Goal: Task Accomplishment & Management: Complete application form

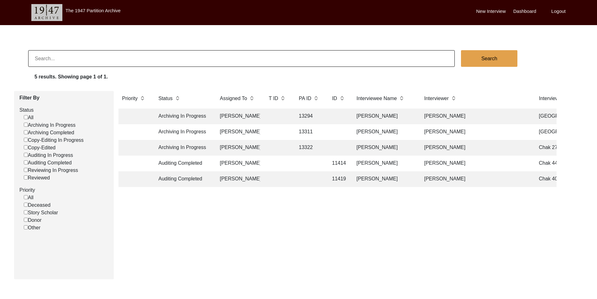
click at [317, 115] on td "13294" at bounding box center [309, 117] width 28 height 16
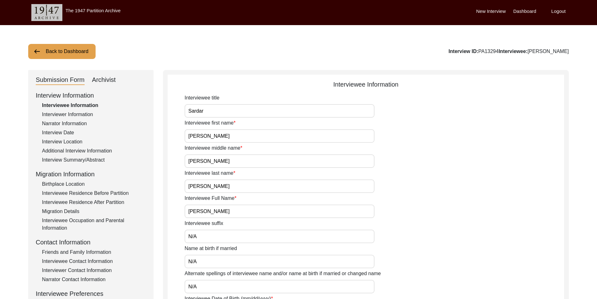
click at [110, 80] on div "Archivist" at bounding box center [104, 80] width 24 height 10
select select "442"
select select "Archiving In Progress"
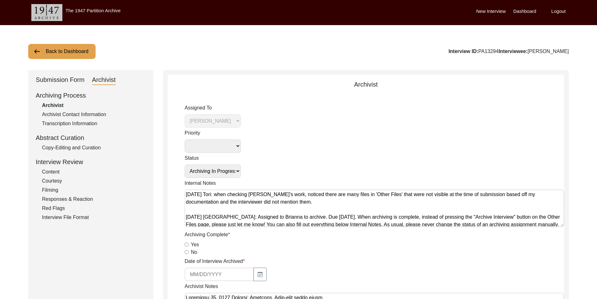
scroll to position [25, 0]
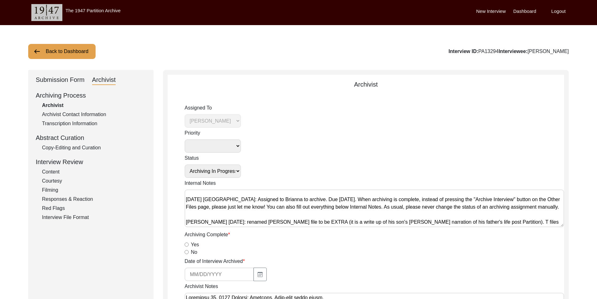
click at [187, 241] on div "Archiving Complete Yes No" at bounding box center [375, 243] width 380 height 25
click at [187, 243] on input "Yes" at bounding box center [187, 244] width 4 height 4
radio input "true"
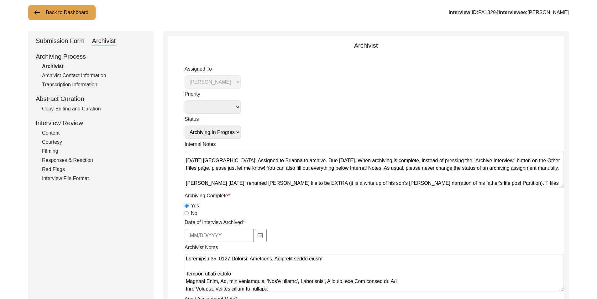
scroll to position [94, 0]
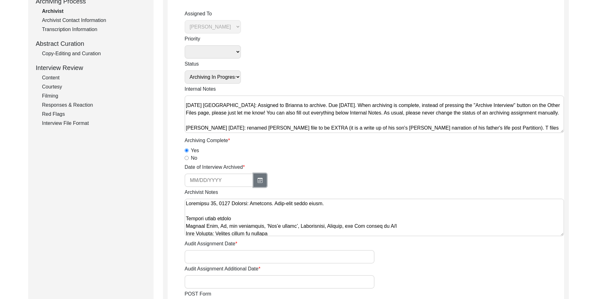
click at [258, 178] on icon "button" at bounding box center [260, 180] width 5 height 5
select select "9"
select select "2025"
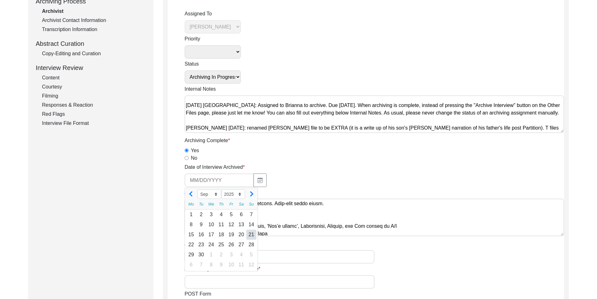
click at [247, 236] on div "21" at bounding box center [252, 235] width 10 height 10
type input "[DATE]"
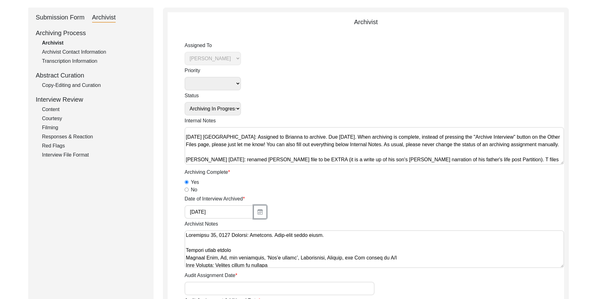
scroll to position [0, 0]
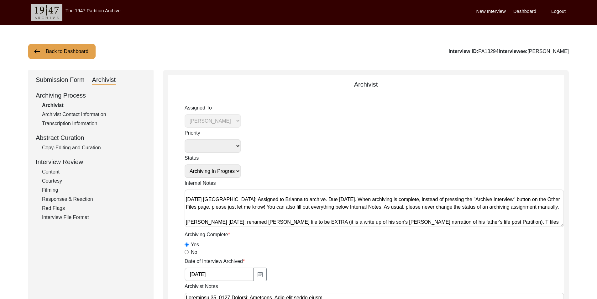
click at [57, 150] on div "Copy-Editing and Curation" at bounding box center [94, 148] width 104 height 8
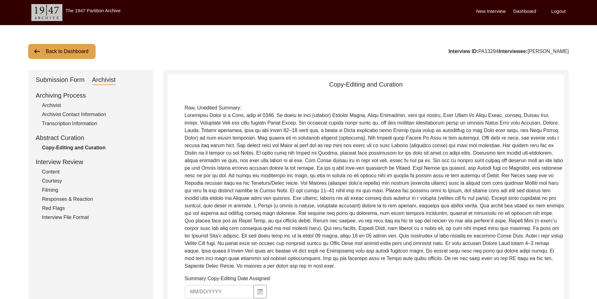
click at [60, 106] on div "Archivist" at bounding box center [94, 106] width 104 height 8
select select "442"
select select "Archiving In Progress"
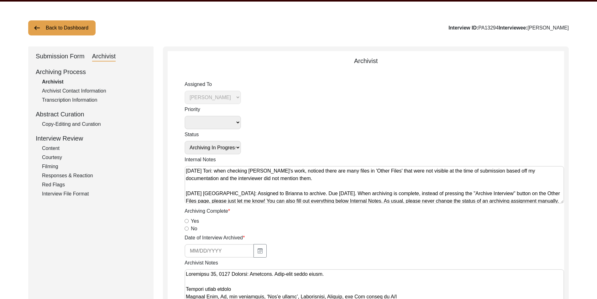
scroll to position [63, 0]
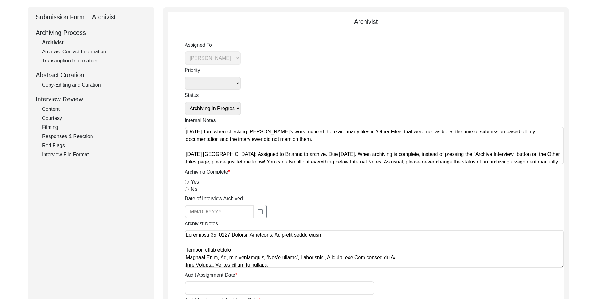
drag, startPoint x: 188, startPoint y: 185, endPoint x: 191, endPoint y: 186, distance: 3.2
click at [187, 183] on div "Yes" at bounding box center [375, 182] width 380 height 8
click at [186, 183] on input "Yes" at bounding box center [187, 182] width 4 height 4
radio input "true"
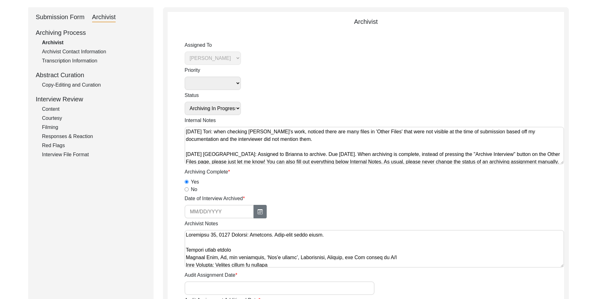
drag, startPoint x: 263, startPoint y: 222, endPoint x: 258, endPoint y: 216, distance: 7.2
click at [262, 221] on div "Archivist Notes" at bounding box center [375, 245] width 380 height 50
click at [258, 216] on button "button" at bounding box center [260, 211] width 13 height 13
select select "9"
select select "2025"
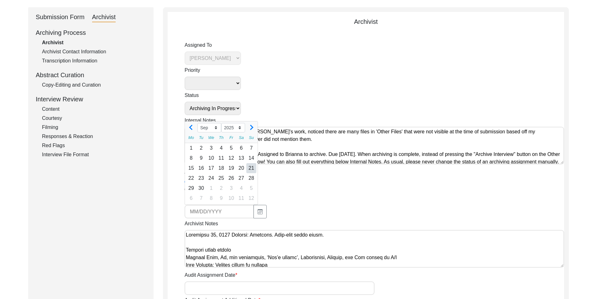
click at [253, 166] on div "21" at bounding box center [252, 168] width 10 height 10
type input "[DATE]"
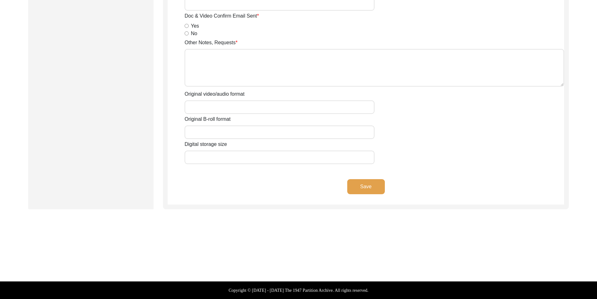
click at [364, 189] on button "Save" at bounding box center [366, 186] width 38 height 15
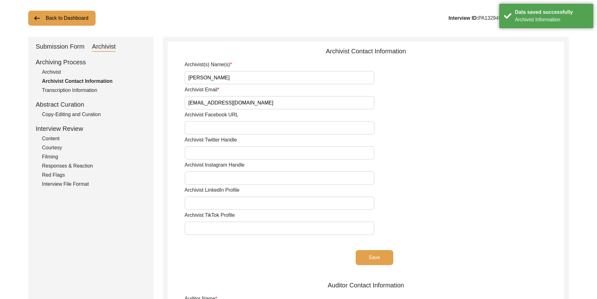
scroll to position [0, 0]
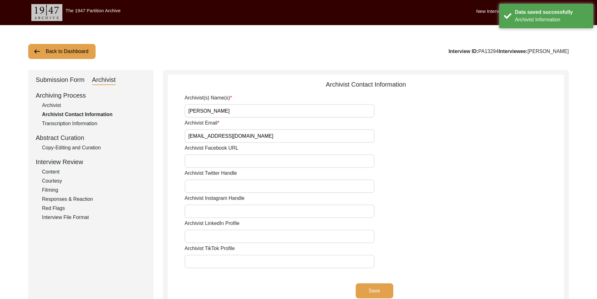
click at [82, 145] on div "Copy-Editing and Curation" at bounding box center [94, 148] width 104 height 8
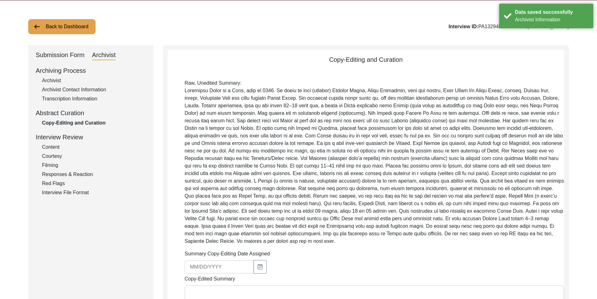
scroll to position [188, 0]
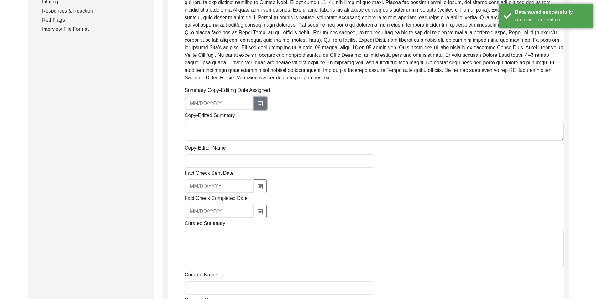
click at [257, 100] on button "button" at bounding box center [260, 103] width 13 height 13
select select "9"
select select "2025"
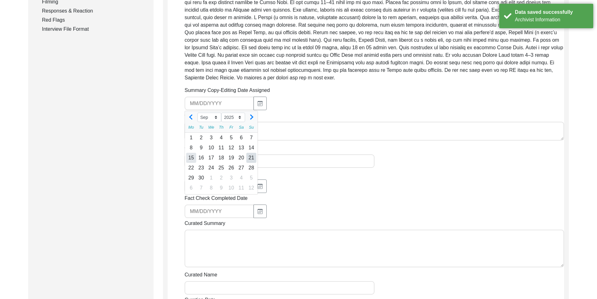
click at [192, 158] on div "15" at bounding box center [191, 158] width 10 height 10
type input "[DATE]"
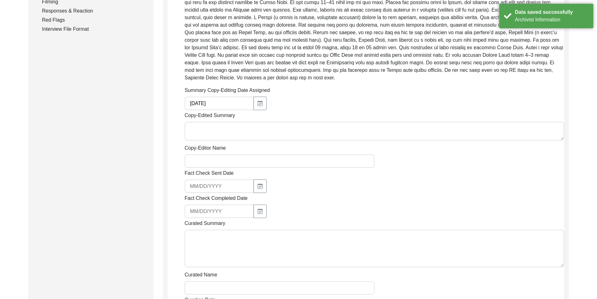
click at [231, 137] on textarea "Copy-Edited Summary" at bounding box center [375, 131] width 380 height 19
paste textarea "[PERSON_NAME] [DATE] [PERSON_NAME] was born in [DEMOGRAPHIC_DATA] and is a [DEM…"
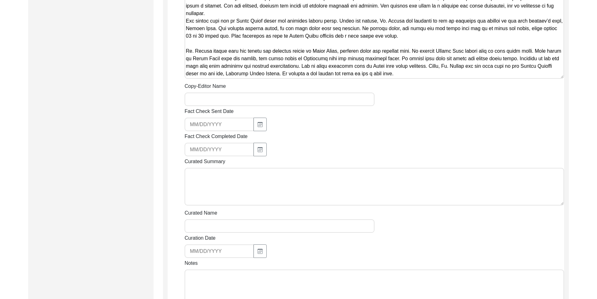
scroll to position [446, 0]
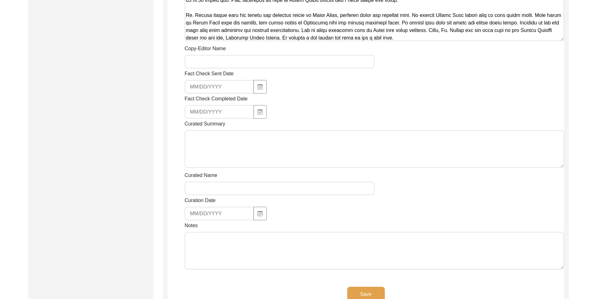
type textarea "[PERSON_NAME] [DATE] [PERSON_NAME] was born in [DEMOGRAPHIC_DATA] and is a [DEM…"
drag, startPoint x: 215, startPoint y: 58, endPoint x: 217, endPoint y: 62, distance: 4.3
click at [215, 58] on input "Copy-Editor Name" at bounding box center [280, 61] width 190 height 13
type input "[PERSON_NAME]"
type input "[EMAIL_ADDRESS][DOMAIN_NAME]"
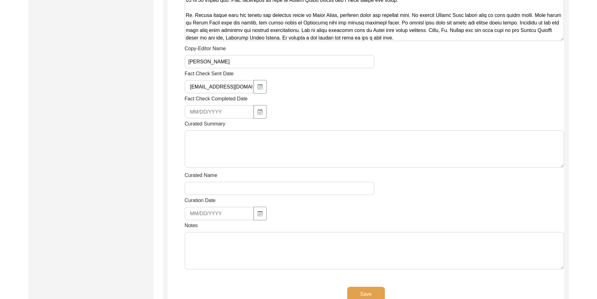
click at [231, 85] on input "[EMAIL_ADDRESS][DOMAIN_NAME]" at bounding box center [219, 86] width 69 height 13
click at [274, 251] on textarea "Notes" at bounding box center [375, 251] width 380 height 38
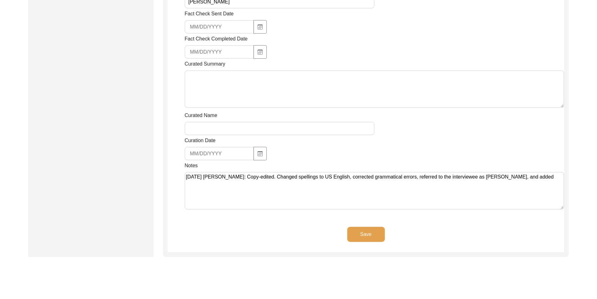
scroll to position [540, 0]
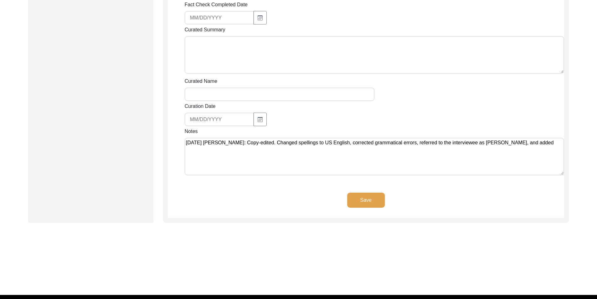
drag, startPoint x: 542, startPoint y: 146, endPoint x: 530, endPoint y: 142, distance: 12.3
click at [530, 142] on textarea "[DATE] [PERSON_NAME]: Copy-edited. Changed spellings to US English, corrected g…" at bounding box center [375, 157] width 380 height 38
type textarea "[DATE] [PERSON_NAME]: Copy-edited. Changed spellings to US English, corrected g…"
click at [374, 201] on button "Save" at bounding box center [366, 200] width 38 height 15
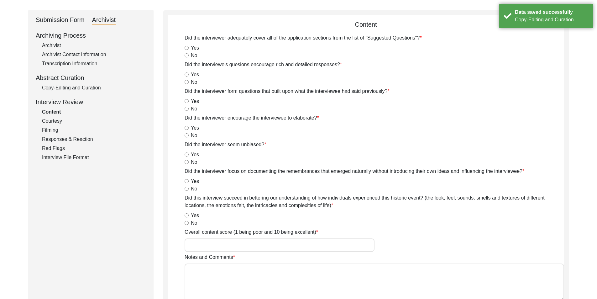
scroll to position [0, 0]
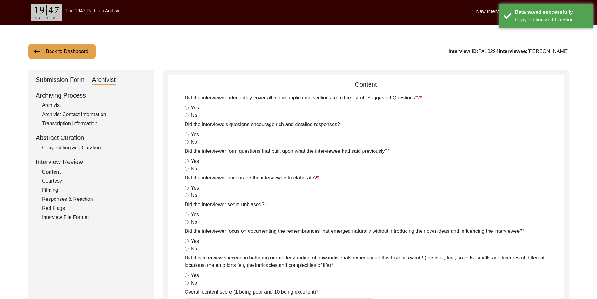
click at [59, 45] on button "Back to Dashboard" at bounding box center [61, 51] width 67 height 15
